Goal: Learn about a topic

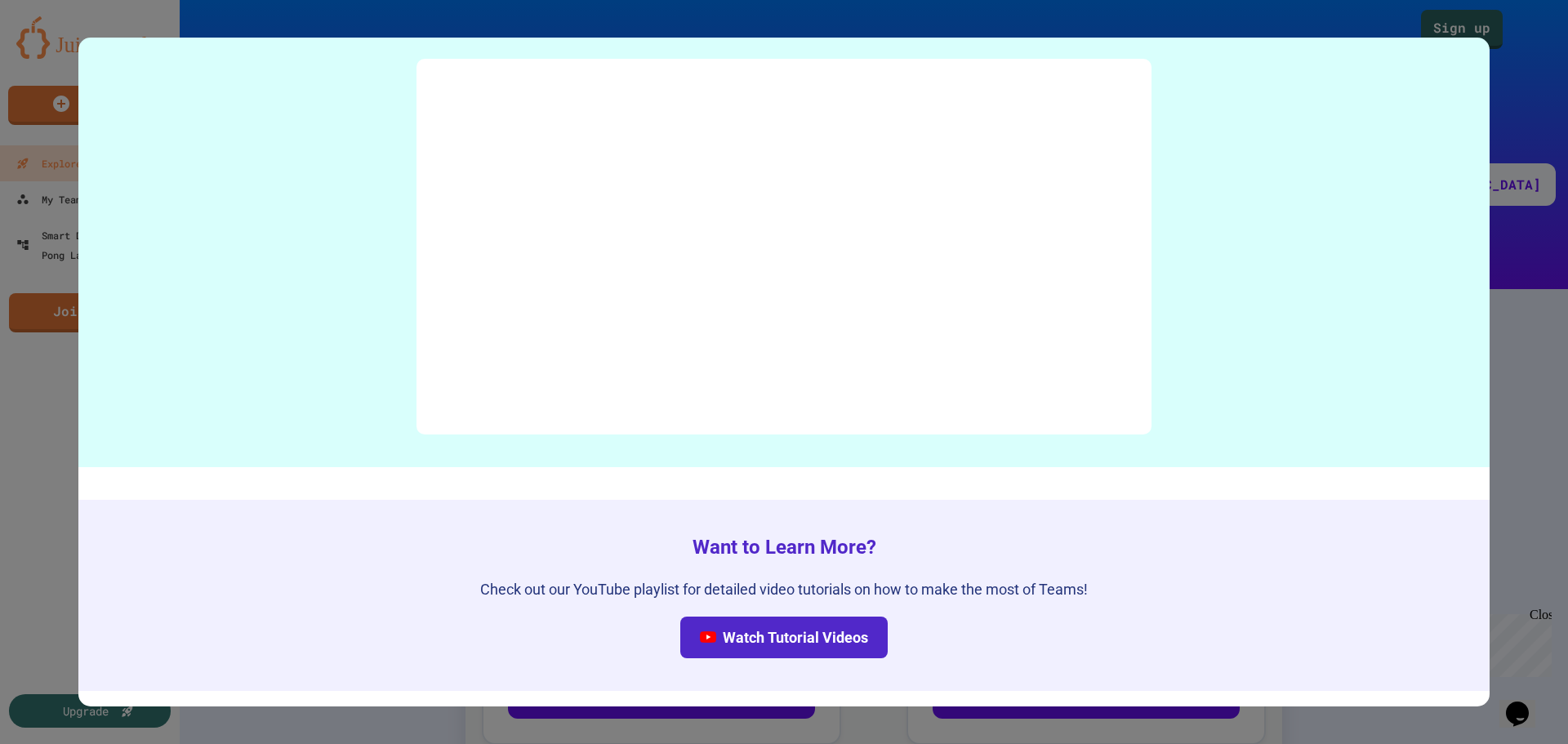
scroll to position [7643, 0]
click at [1557, 307] on div at bounding box center [784, 372] width 1568 height 744
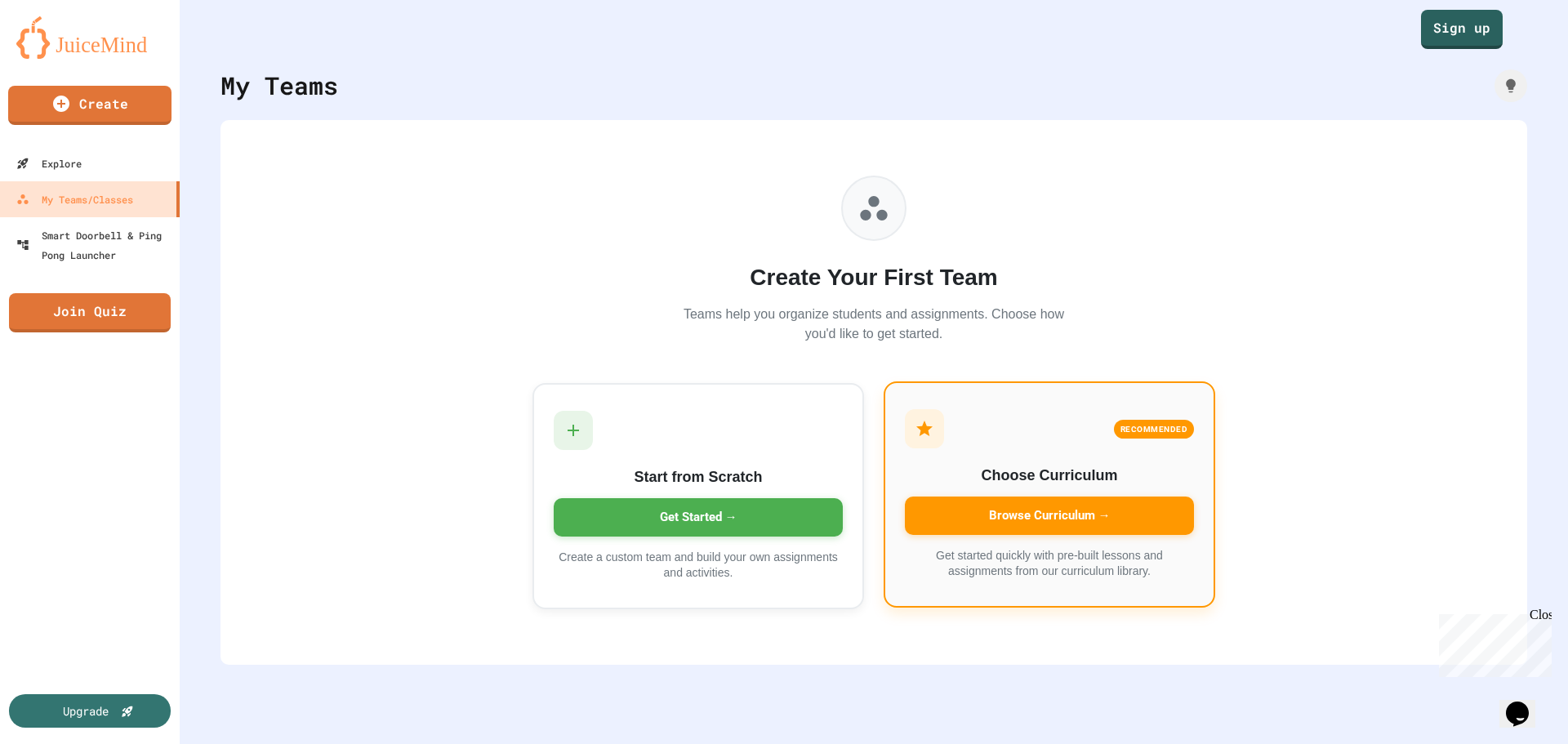
click at [972, 539] on div "RECOMMENDED Choose Curriculum Browse Curriculum → Get started quickly with pre-…" at bounding box center [1049, 494] width 331 height 226
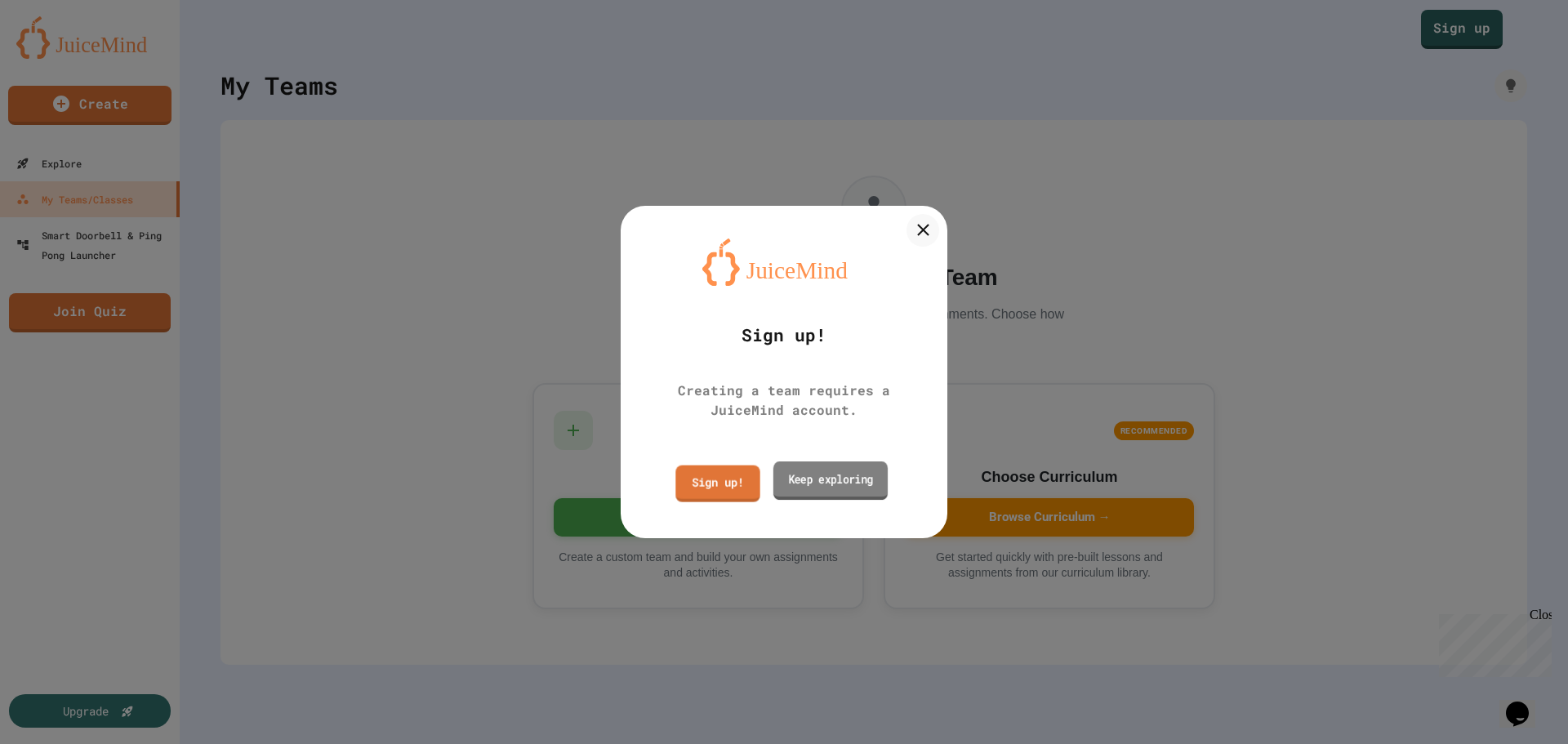
click at [880, 477] on link "Keep exploring" at bounding box center [830, 481] width 114 height 38
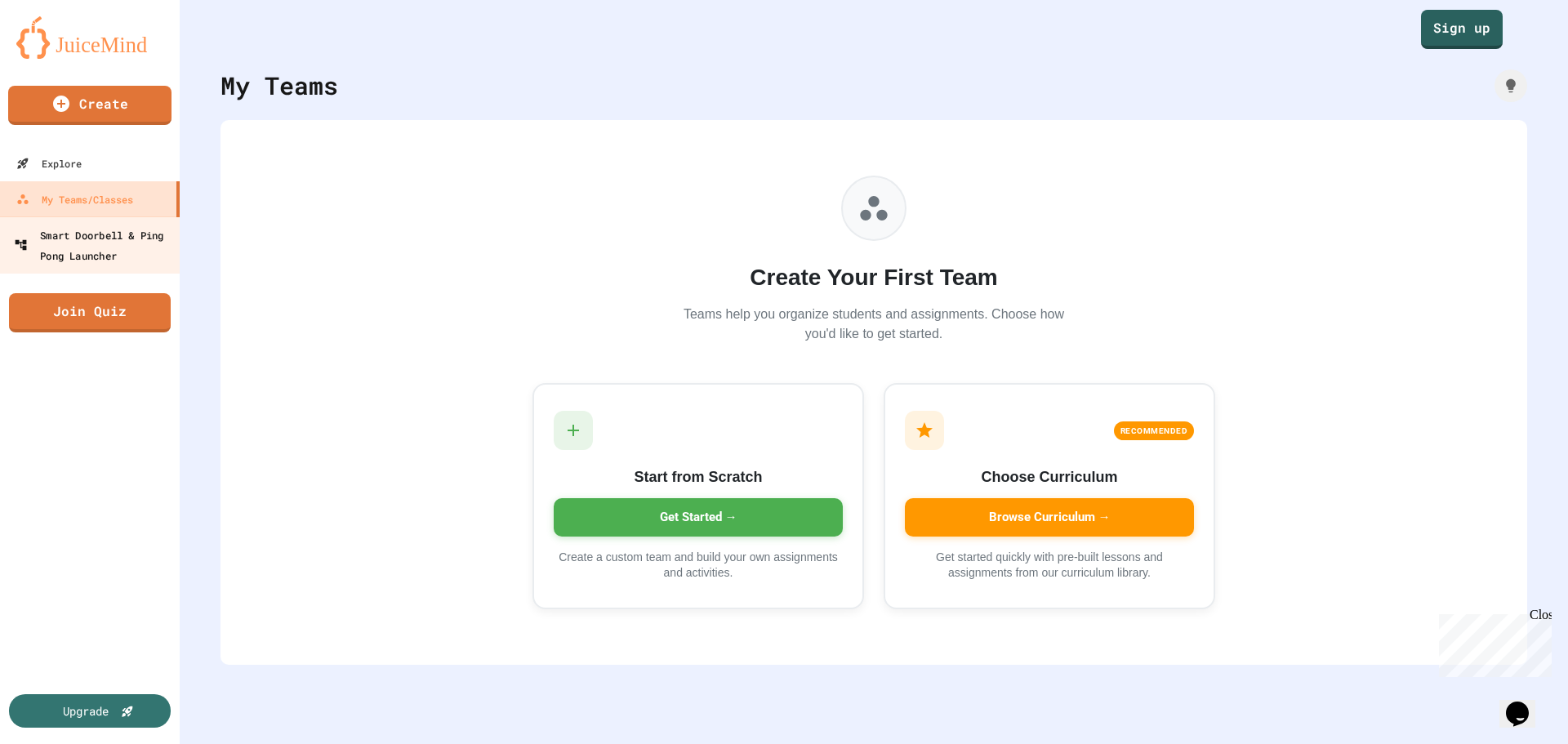
click at [123, 247] on div "Smart Doorbell & Ping Pong Launcher" at bounding box center [95, 245] width 162 height 40
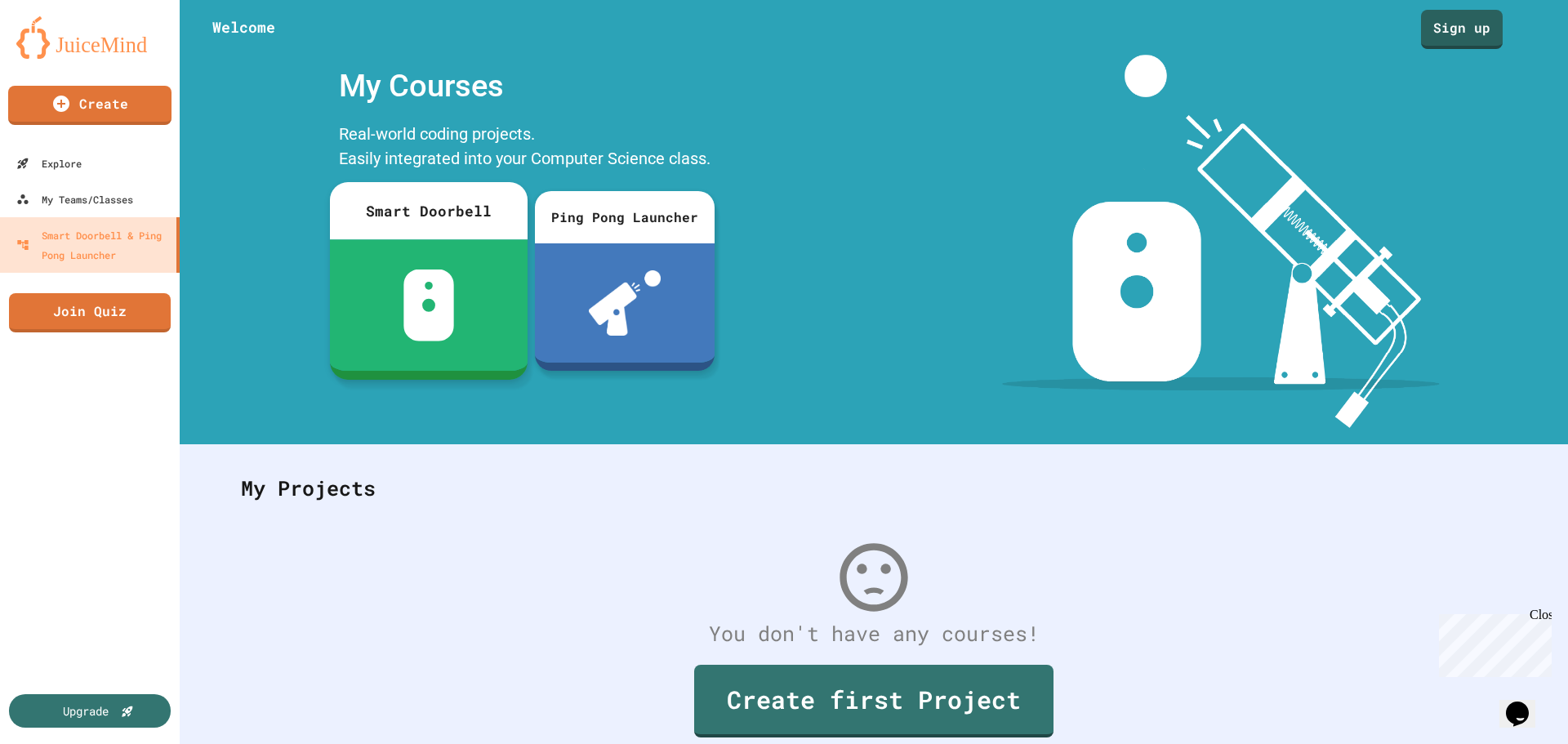
click at [446, 282] on img at bounding box center [430, 305] width 52 height 71
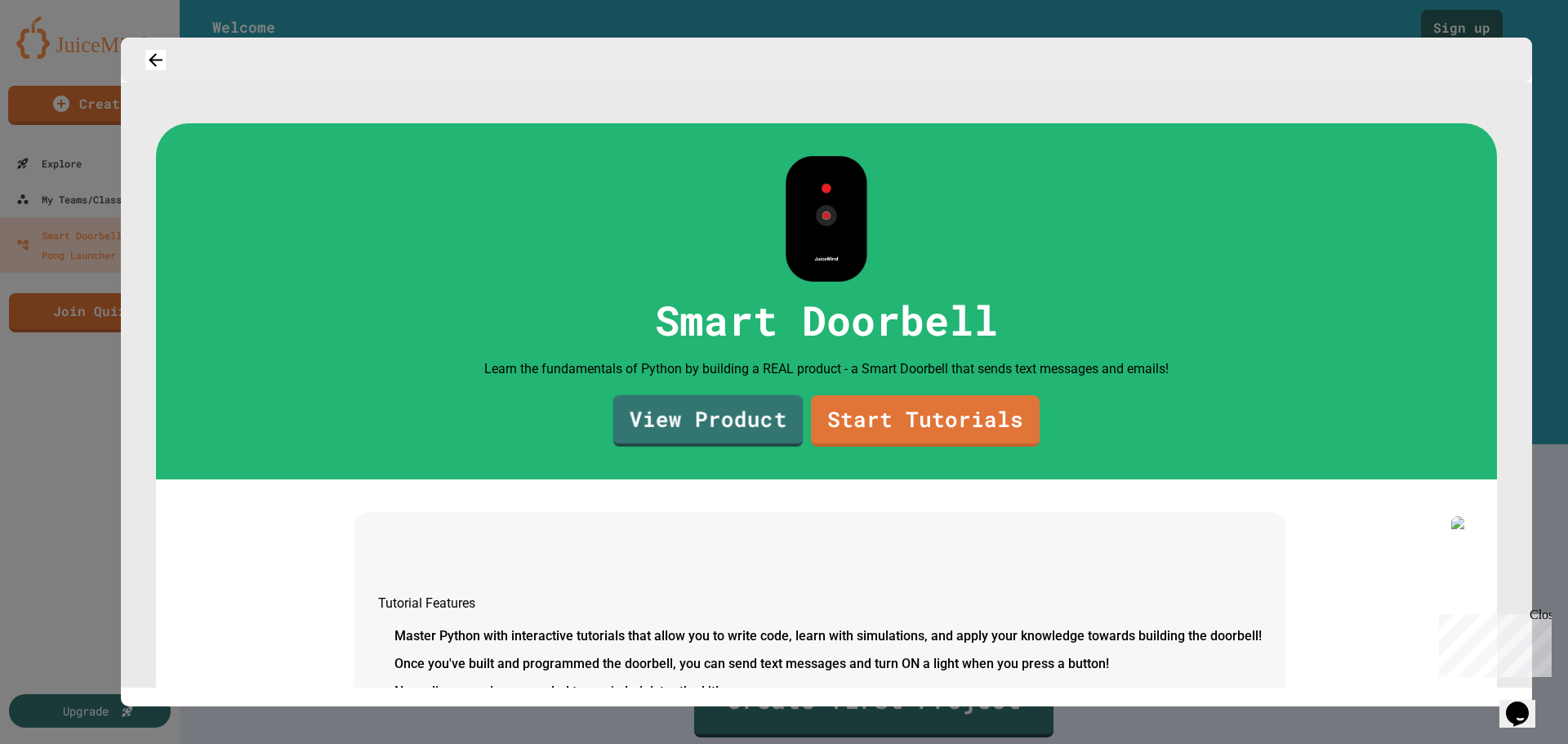
click at [730, 447] on link "View Product" at bounding box center [708, 422] width 190 height 52
click at [937, 446] on link "Start Tutorials" at bounding box center [925, 419] width 229 height 54
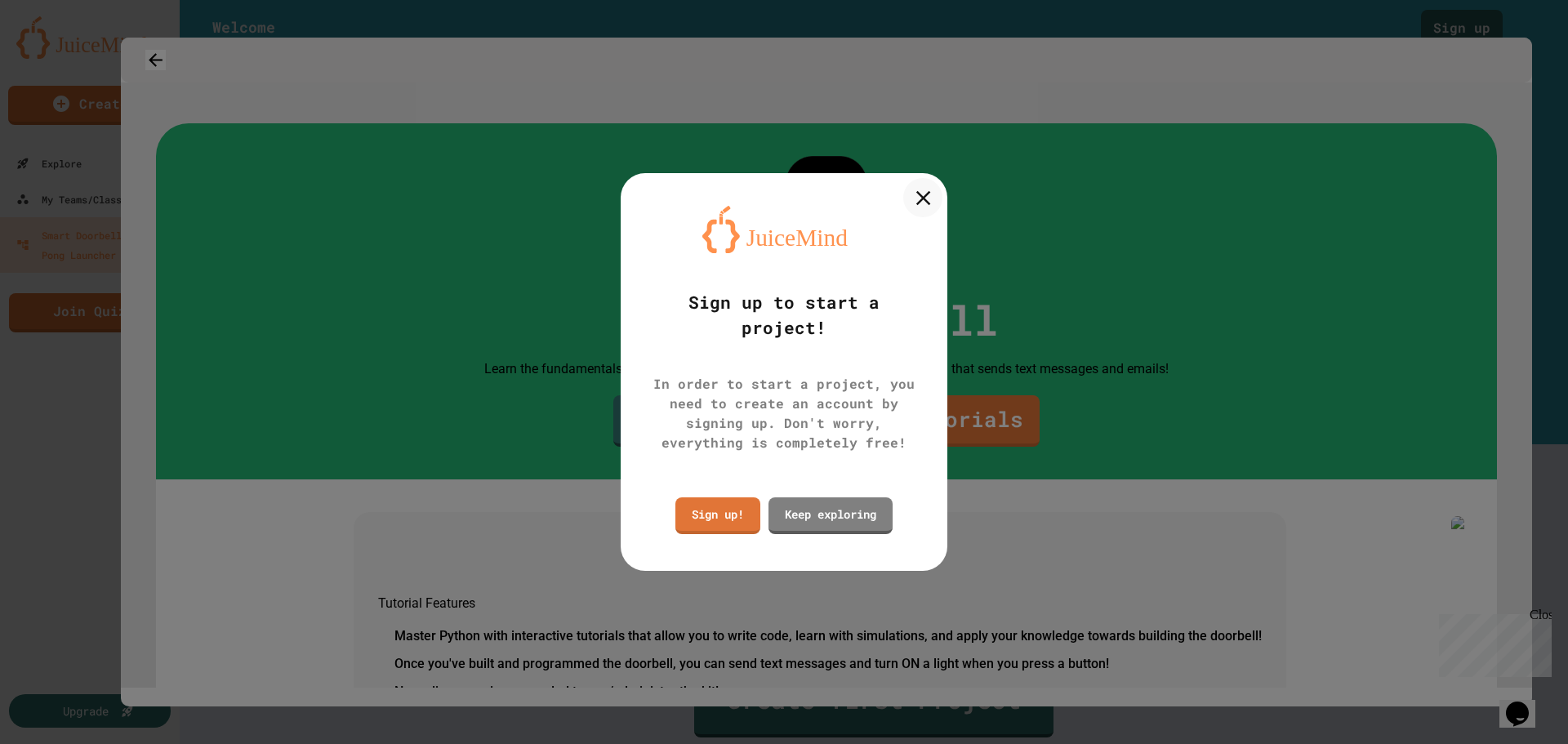
click at [920, 196] on icon at bounding box center [922, 197] width 24 height 24
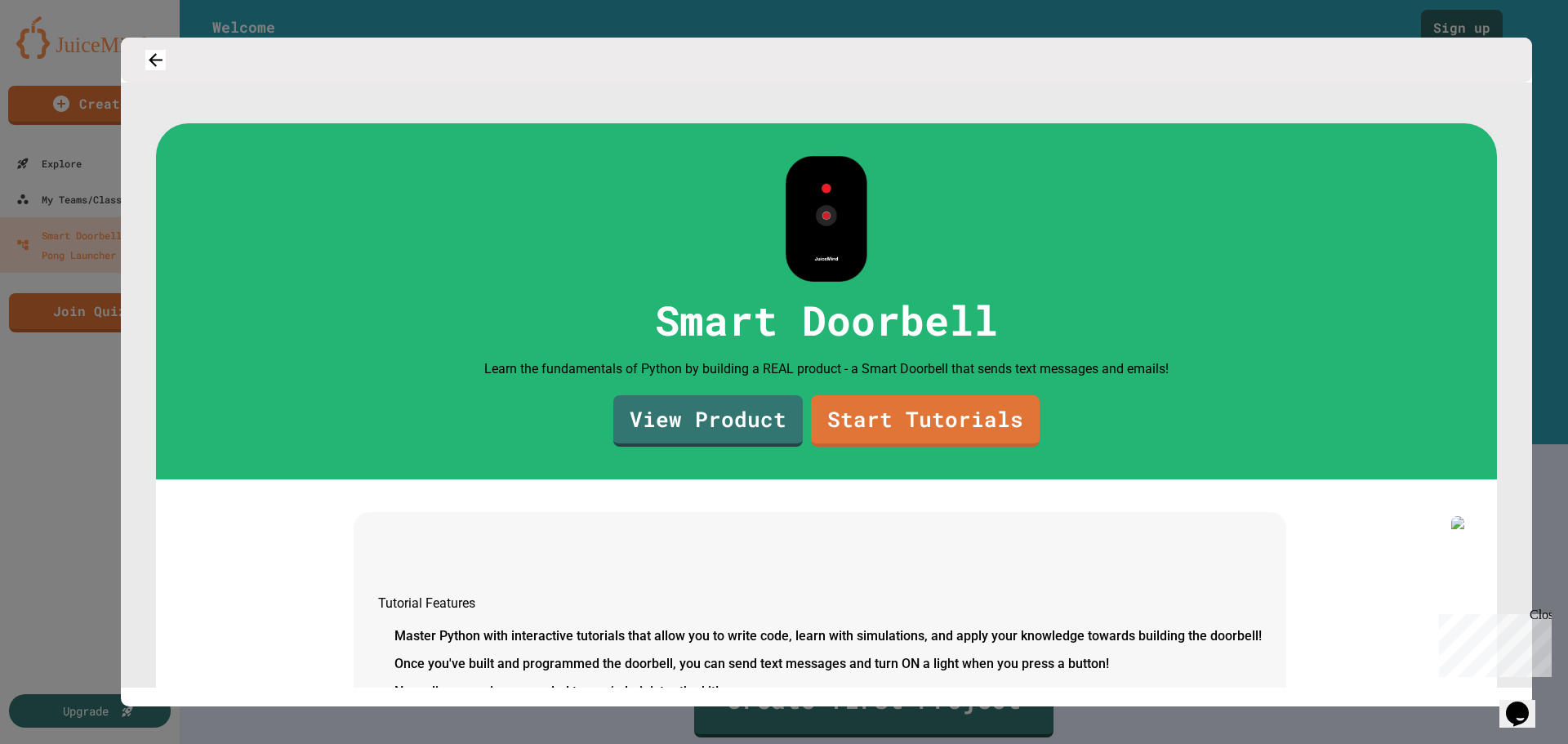
click at [1517, 29] on div at bounding box center [784, 372] width 1568 height 744
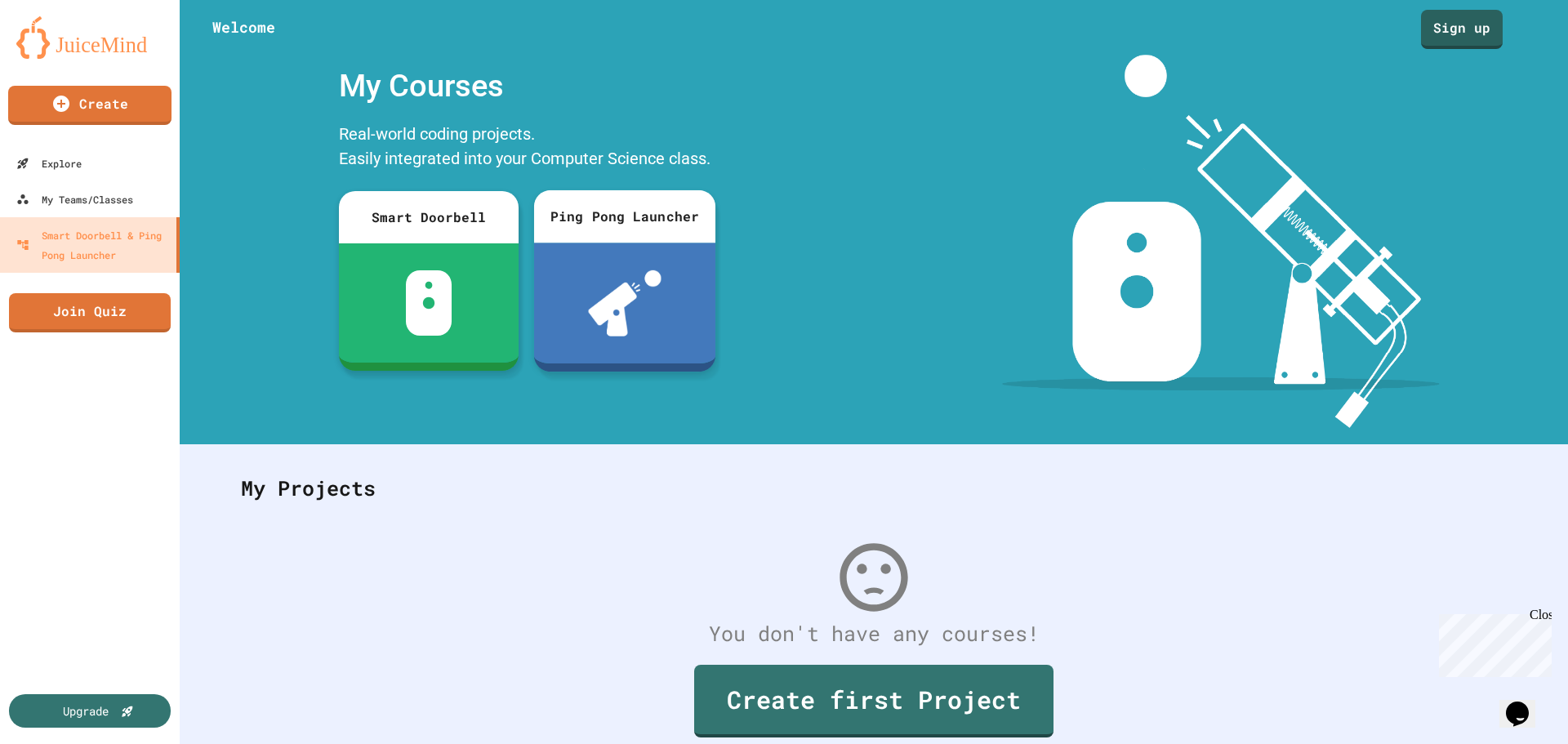
scroll to position [75, 0]
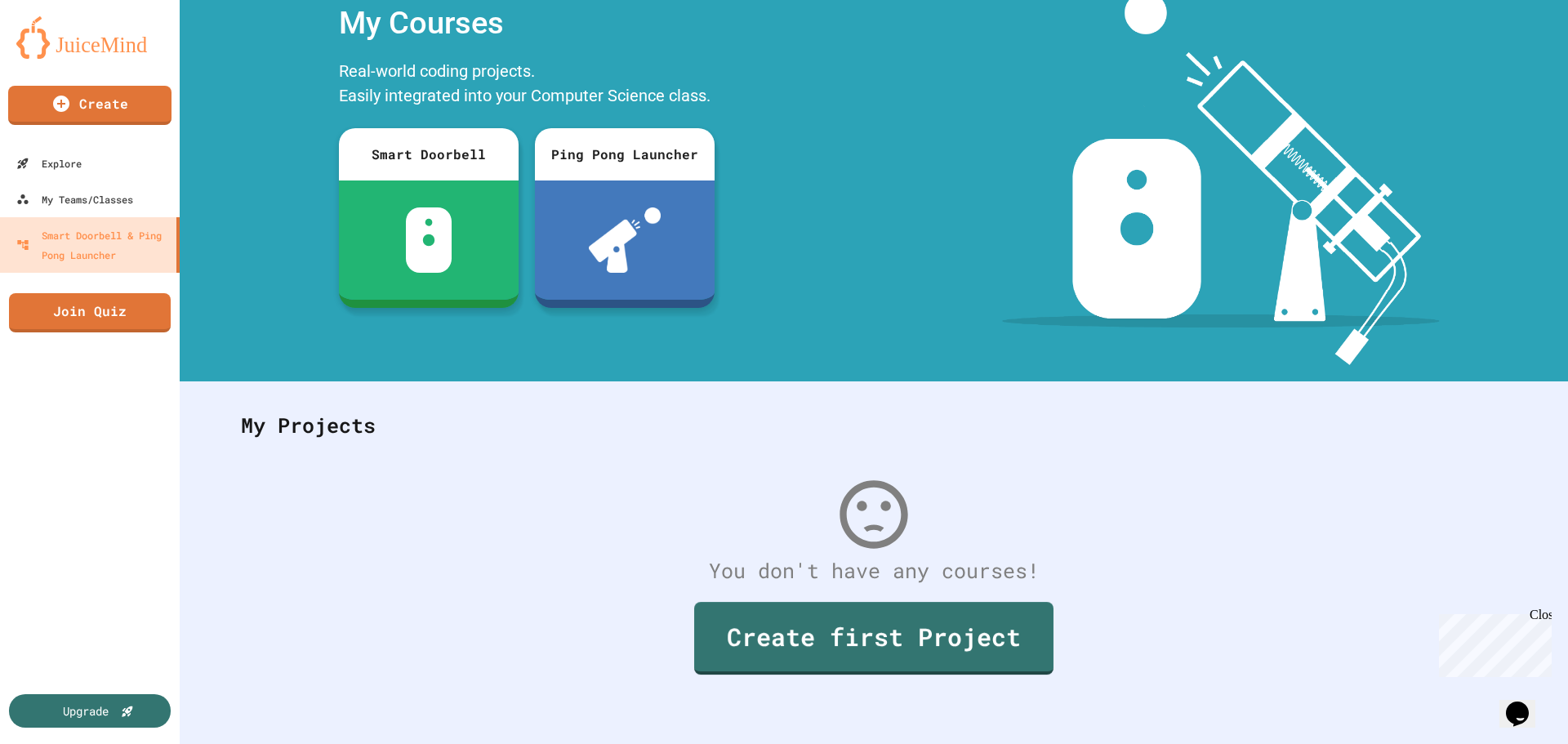
click at [903, 675] on div "Create first Project" at bounding box center [874, 639] width 1298 height 105
click at [887, 625] on link "Create first Project" at bounding box center [874, 637] width 361 height 75
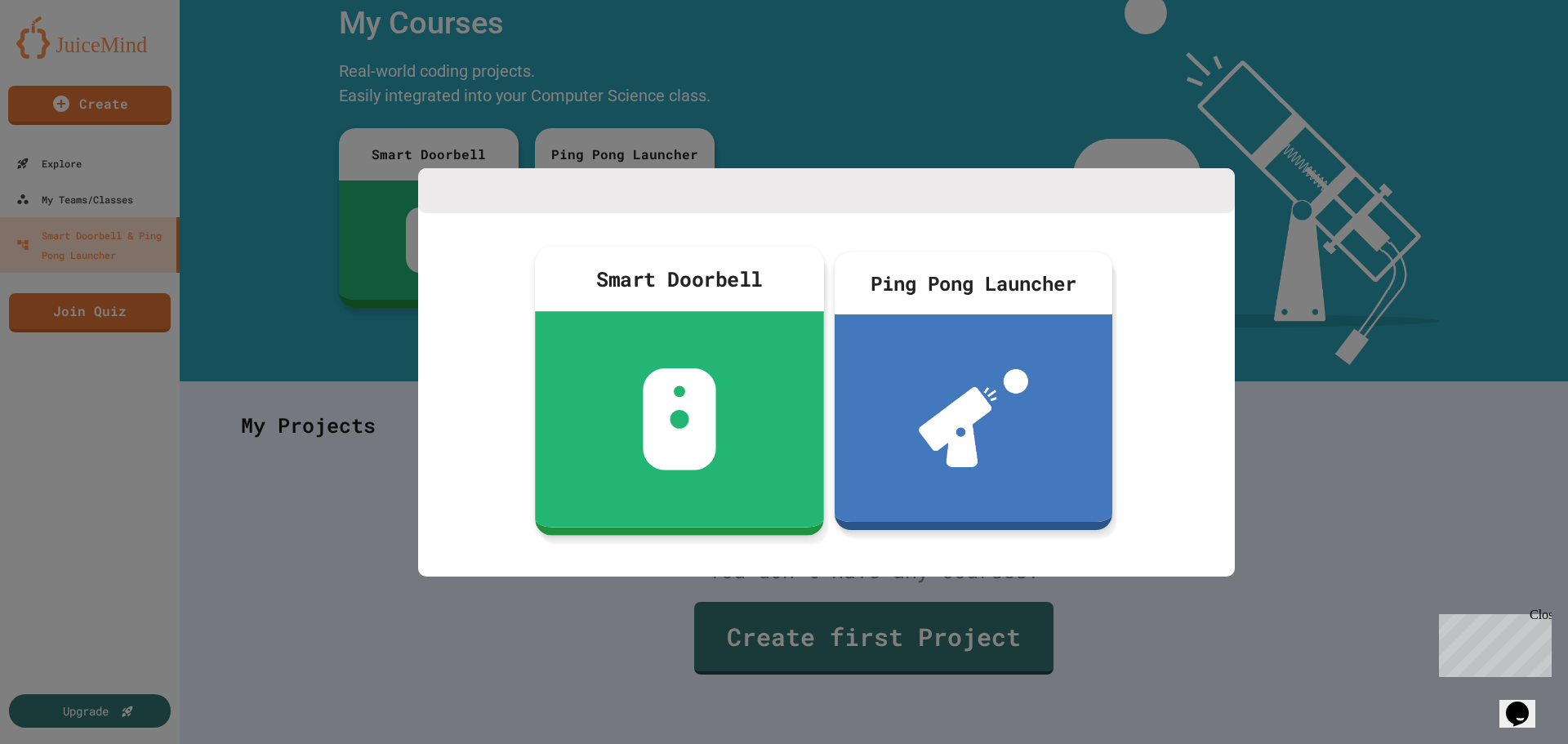
click at [721, 403] on div at bounding box center [680, 419] width 289 height 215
